Goal: Find specific page/section: Find specific page/section

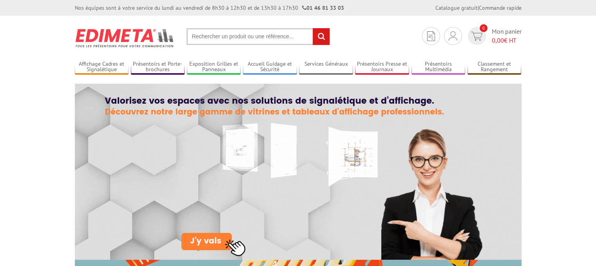
click at [234, 36] on input "text" at bounding box center [257, 36] width 143 height 17
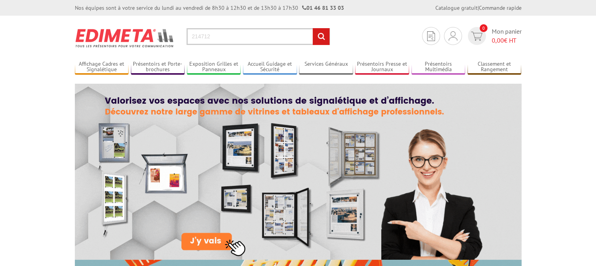
type input "214712"
click at [322, 36] on input "rechercher" at bounding box center [321, 36] width 17 height 17
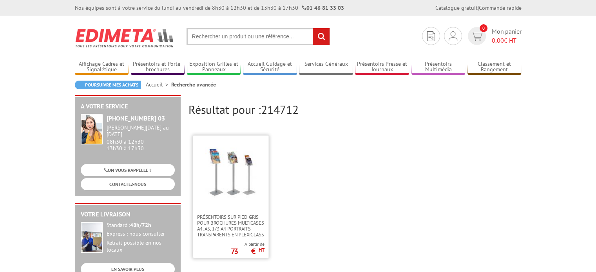
click at [241, 172] on img at bounding box center [230, 173] width 51 height 51
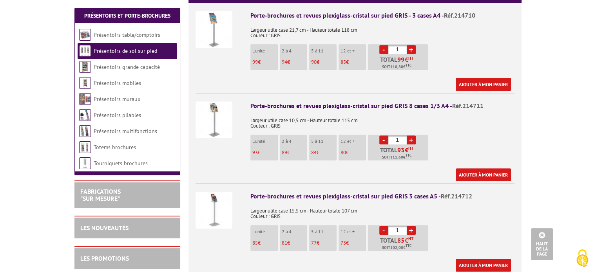
scroll to position [326, 0]
